Goal: Contribute content

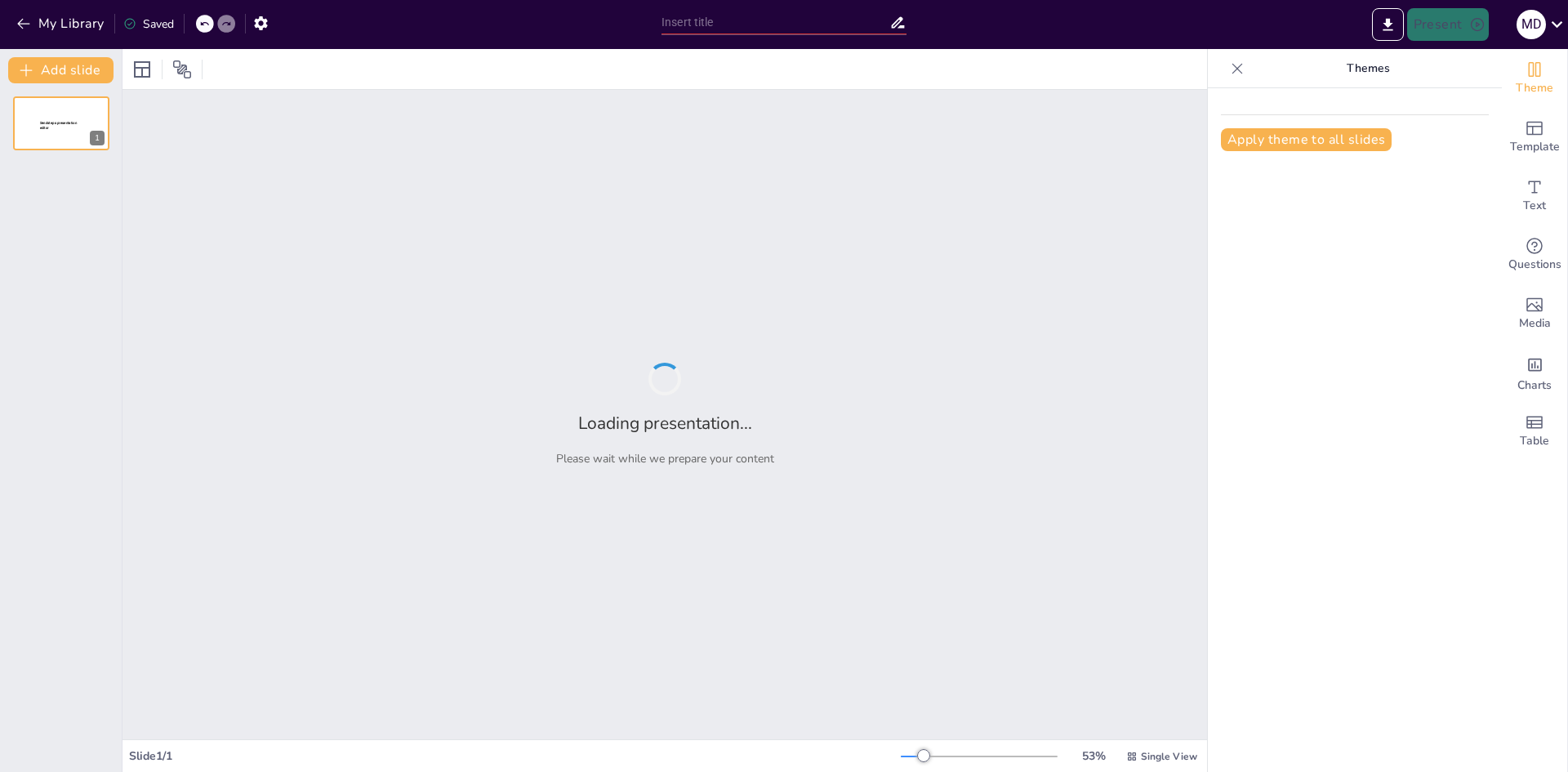
type input "New Sendsteps"
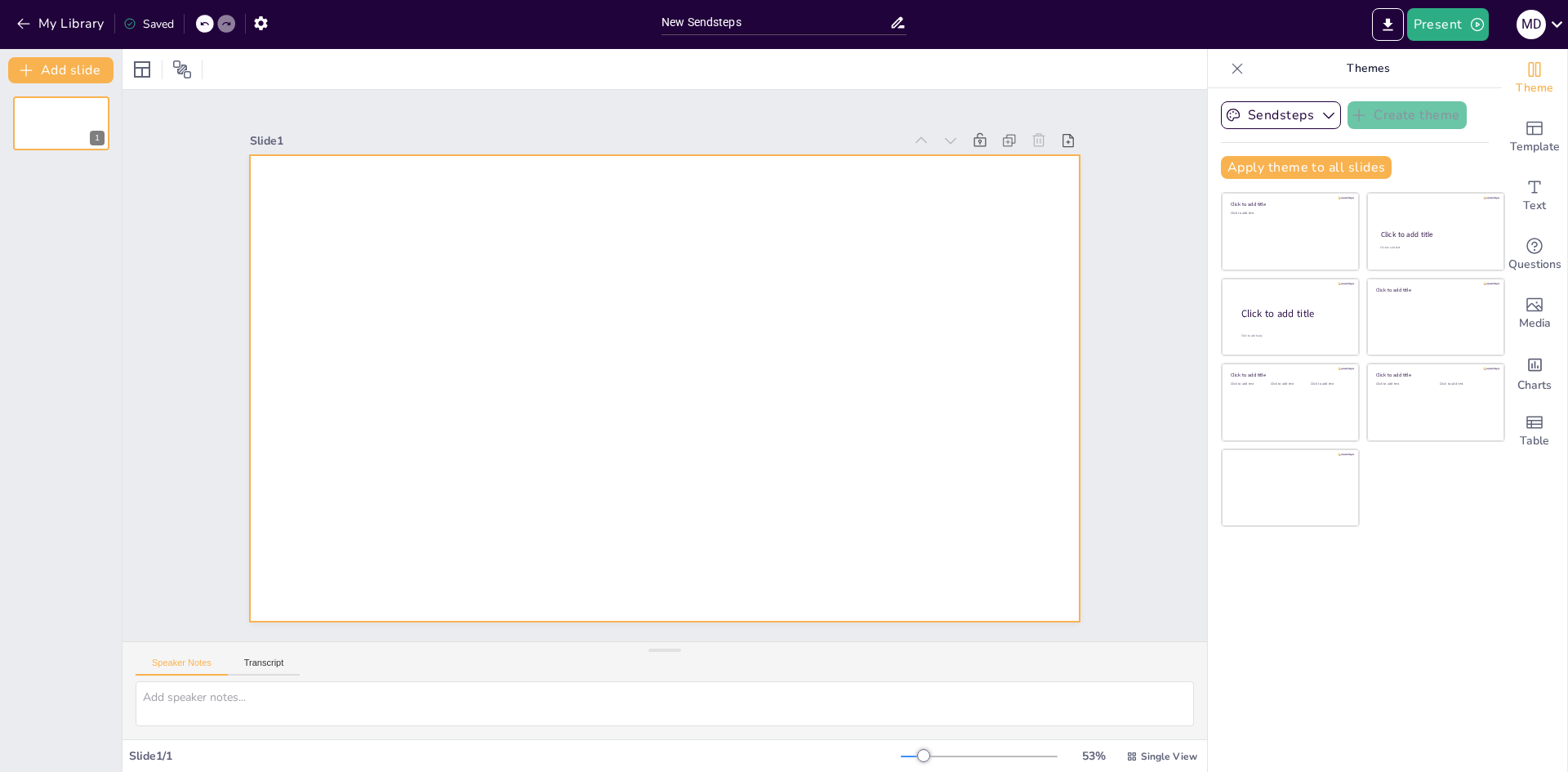
click at [863, 377] on div at bounding box center [664, 388] width 829 height 466
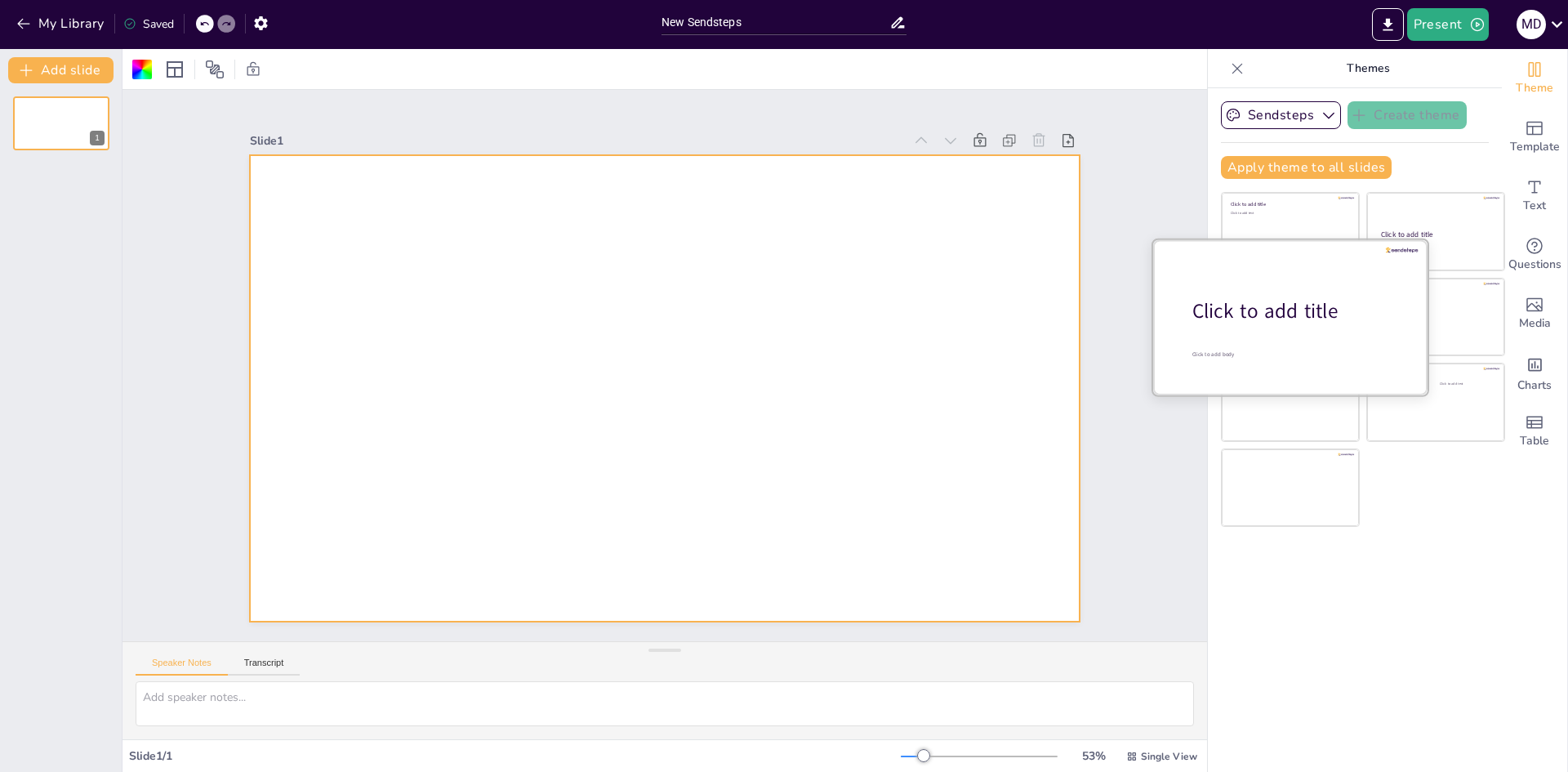
click at [1328, 258] on div at bounding box center [1290, 316] width 275 height 154
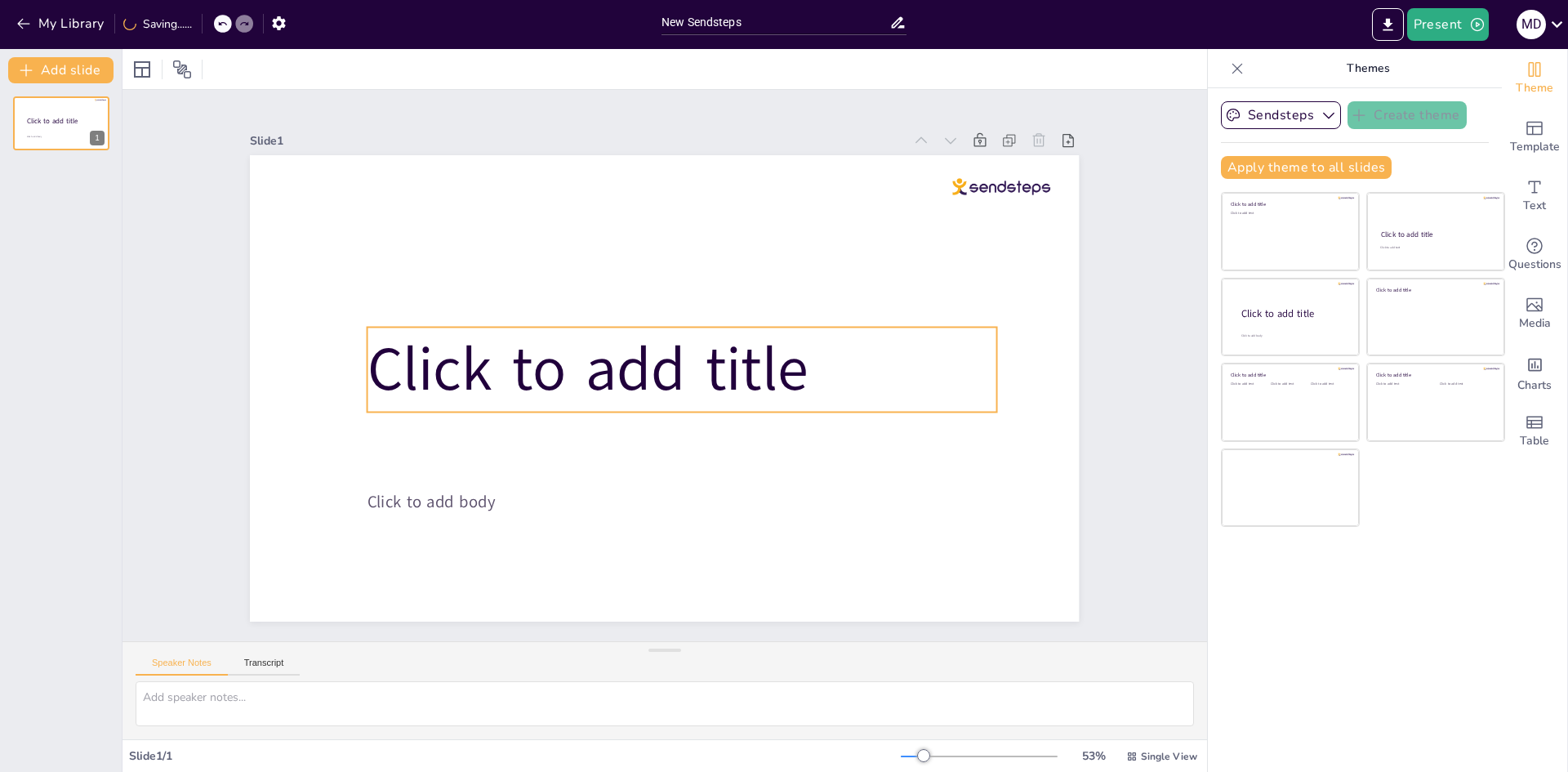
click at [746, 380] on span "Click to add title" at bounding box center [616, 305] width 327 height 405
click at [746, 380] on span "Click to add title" at bounding box center [588, 370] width 441 height 84
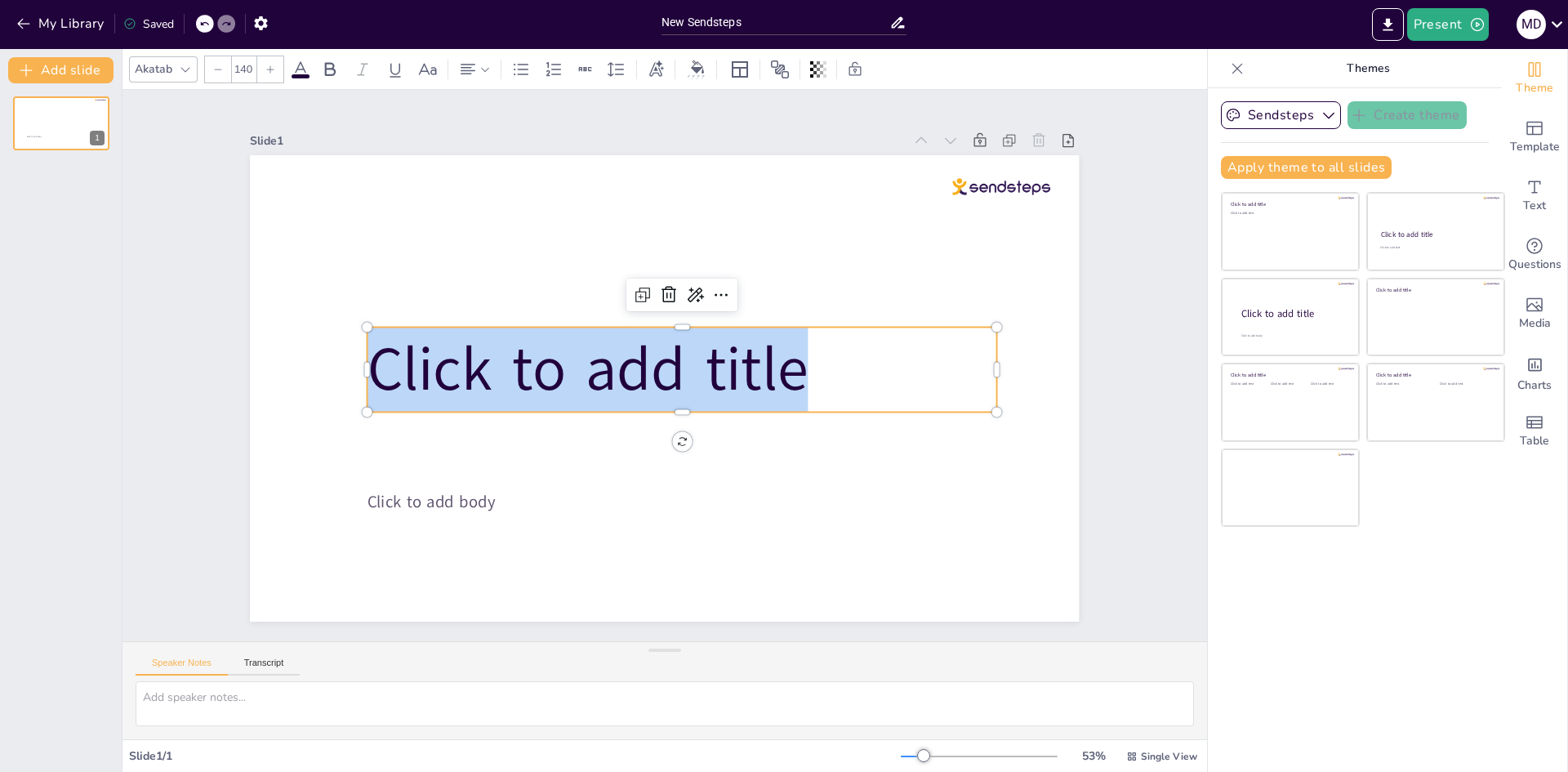
drag, startPoint x: 809, startPoint y: 382, endPoint x: 379, endPoint y: 361, distance: 430.5
click at [413, 361] on p "Click to add title" at bounding box center [675, 380] width 525 height 484
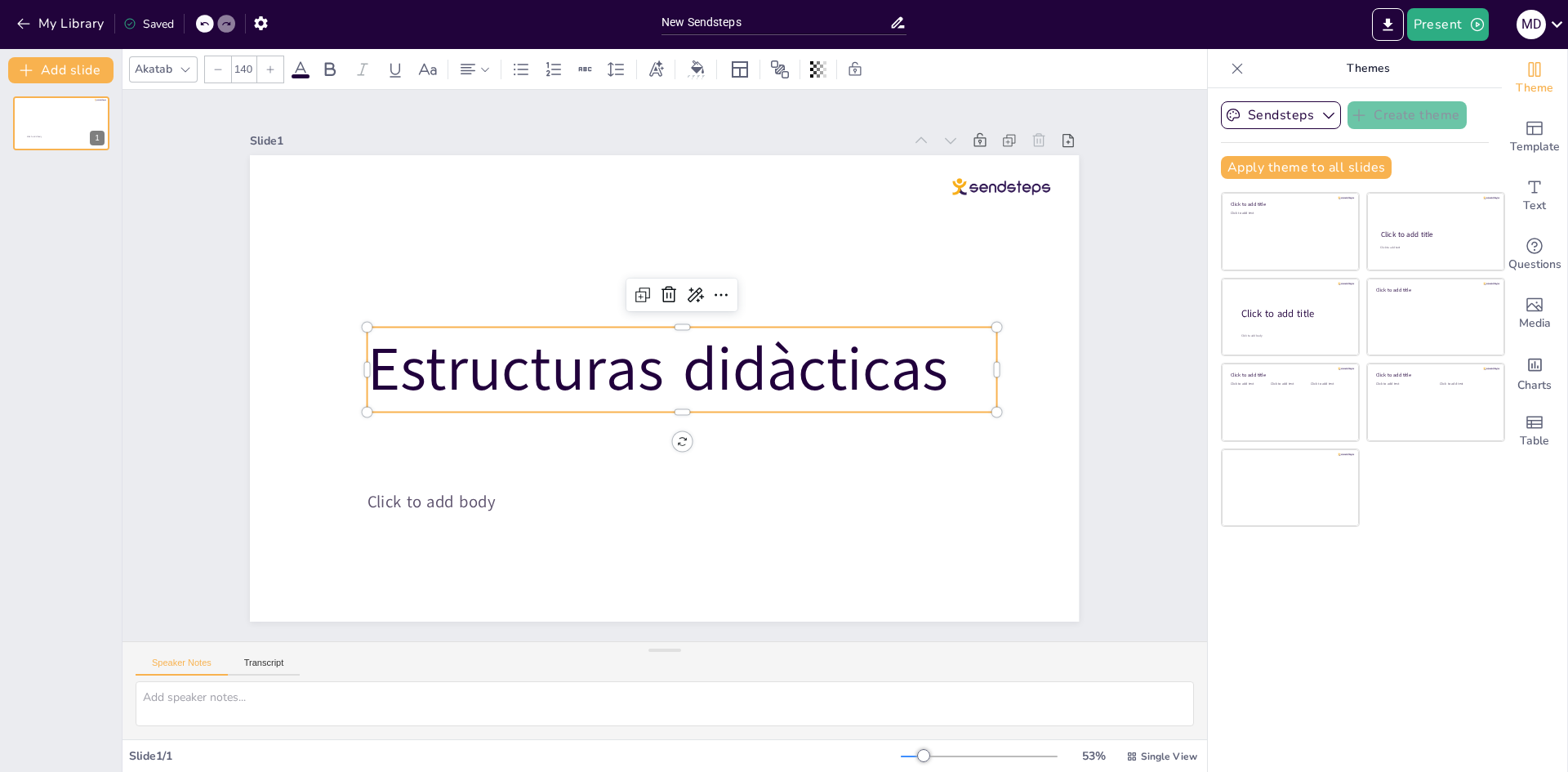
click at [868, 408] on span "Estructuras didàcticas" at bounding box center [656, 365] width 545 height 362
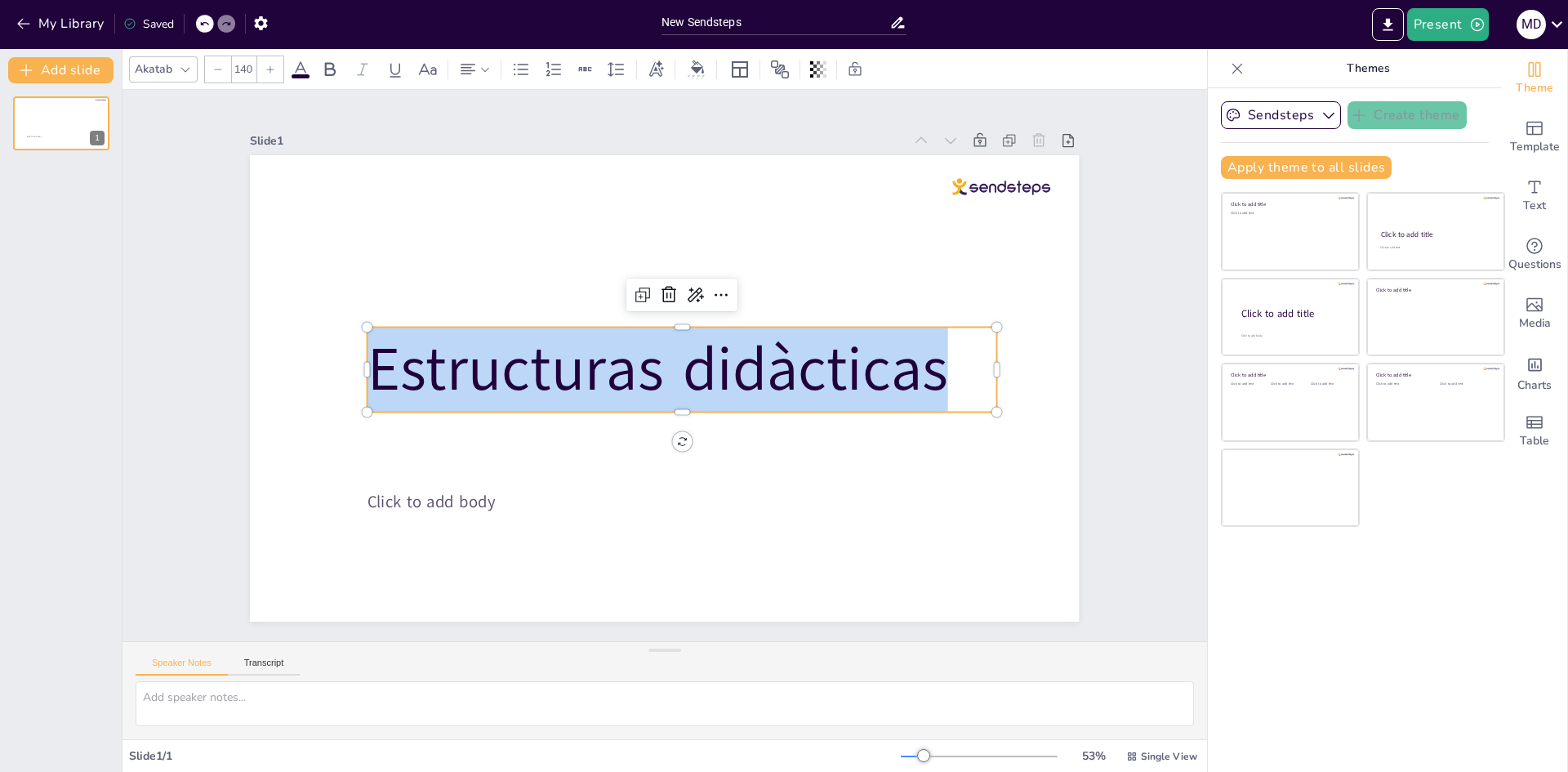
drag, startPoint x: 950, startPoint y: 378, endPoint x: 378, endPoint y: 365, distance: 572.1
click at [378, 365] on p "Estructuras didàcticas" at bounding box center [681, 373] width 633 height 214
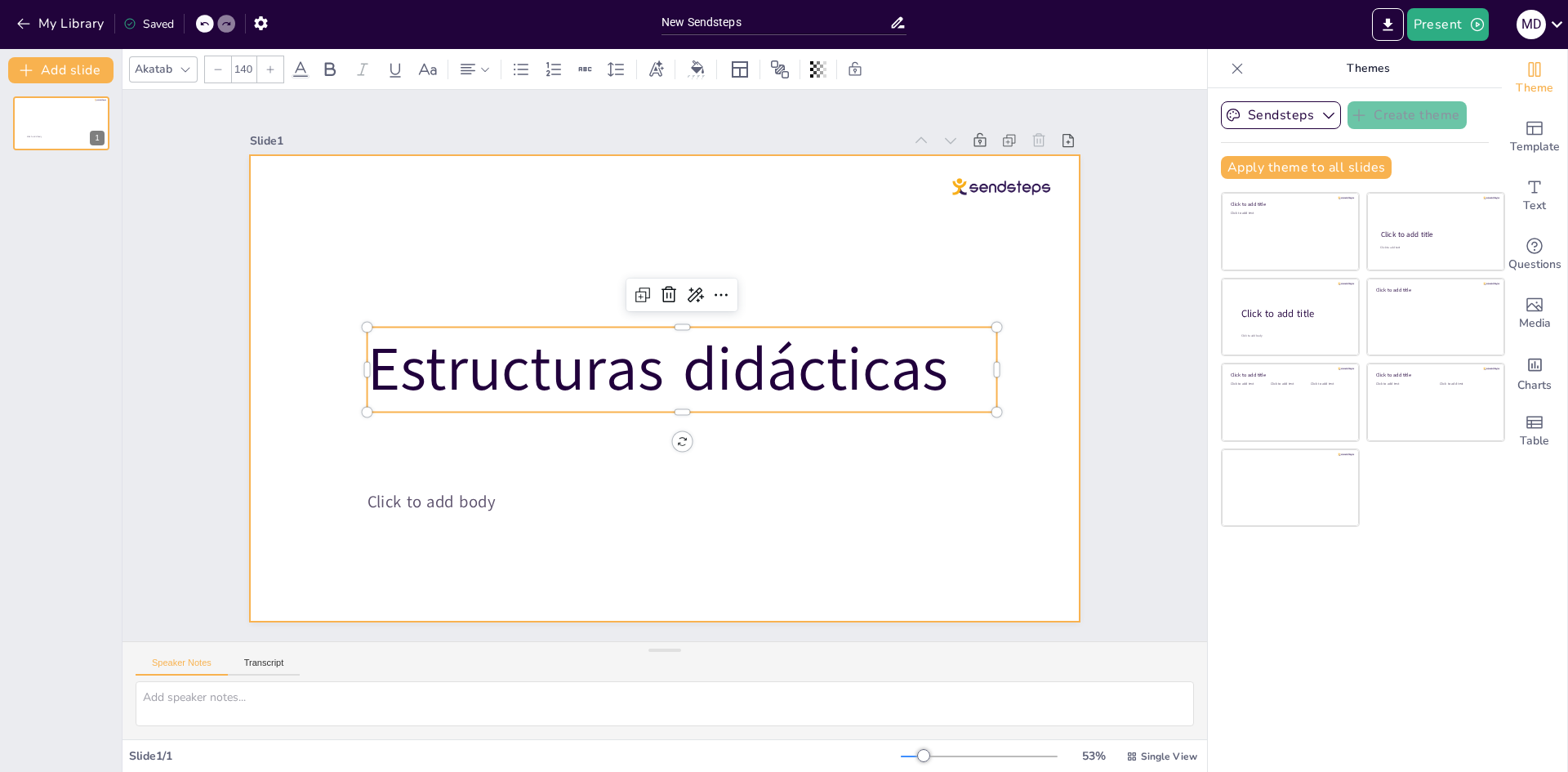
click at [700, 484] on div at bounding box center [657, 387] width 933 height 700
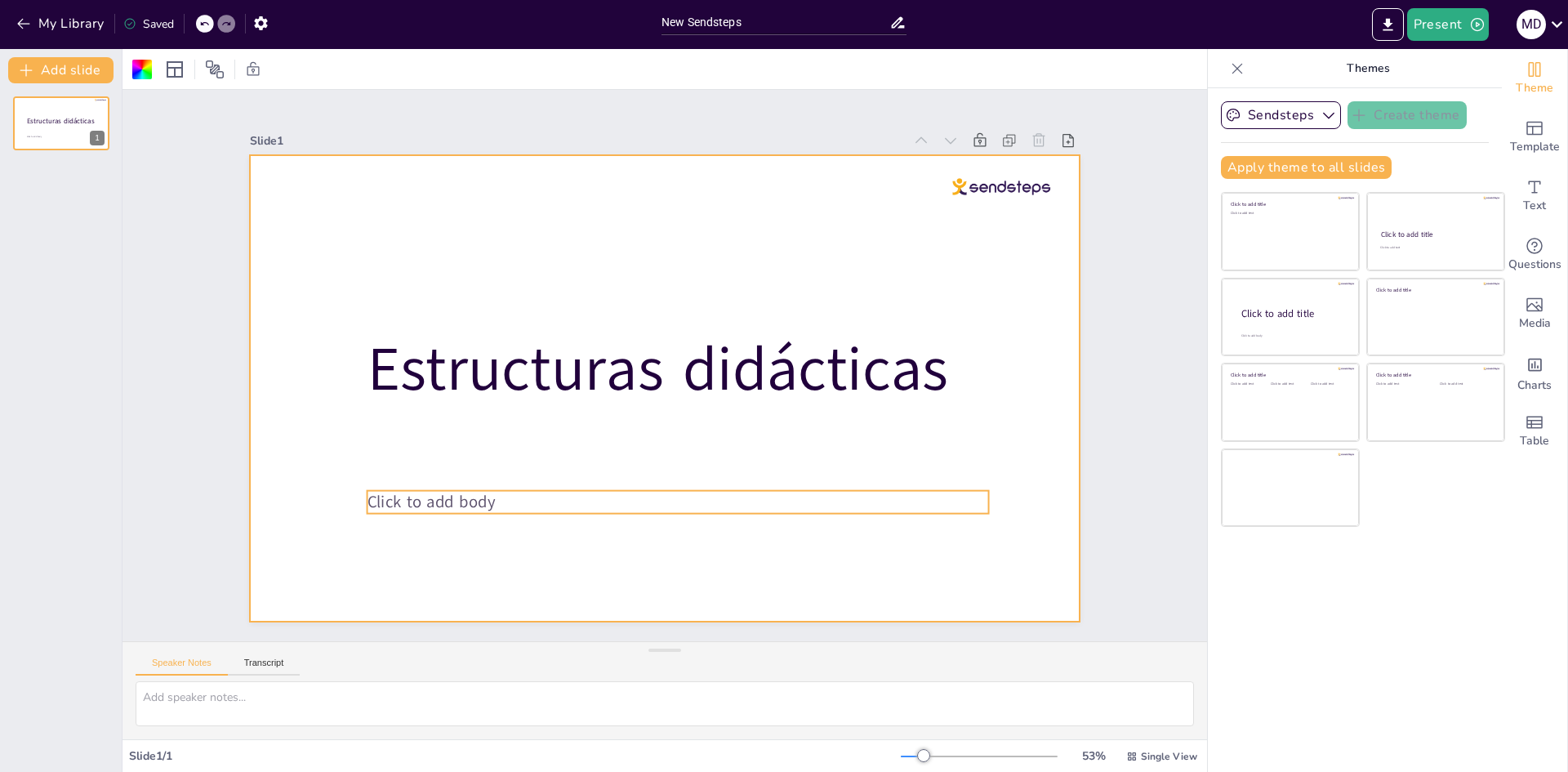
click at [455, 409] on span "Click to add body" at bounding box center [394, 367] width 122 height 84
